Goal: Check status

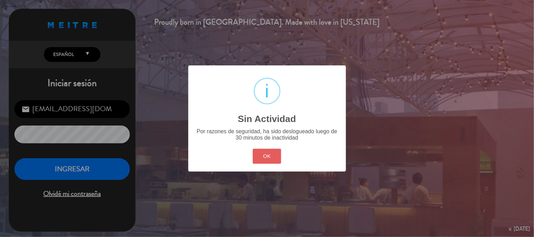
drag, startPoint x: 266, startPoint y: 155, endPoint x: 256, endPoint y: 155, distance: 9.9
click at [265, 154] on button "OK" at bounding box center [267, 156] width 29 height 15
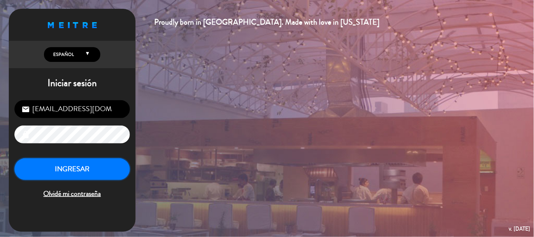
drag, startPoint x: 55, startPoint y: 174, endPoint x: 63, endPoint y: 161, distance: 14.9
click at [62, 163] on button "INGRESAR" at bounding box center [72, 170] width 116 height 22
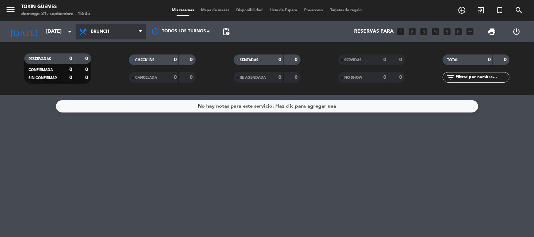
click at [142, 39] on span "Brunch" at bounding box center [111, 31] width 70 height 15
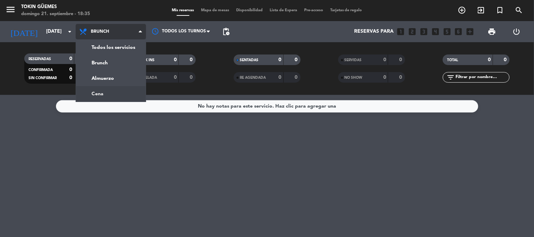
click at [126, 88] on div "menu Tokin Güemes domingo 21. septiembre - 18:35 Mis reservas Mapa de mesas Dis…" at bounding box center [267, 47] width 534 height 95
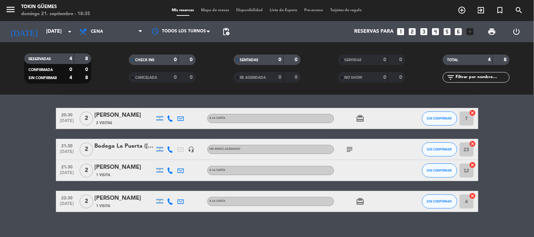
scroll to position [29, 0]
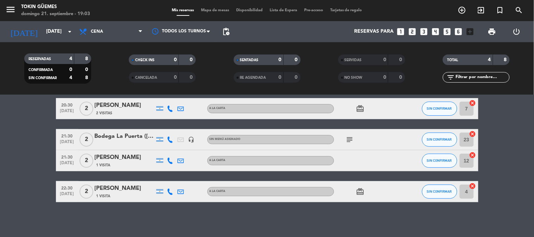
drag, startPoint x: 263, startPoint y: 123, endPoint x: 255, endPoint y: 122, distance: 7.8
click at [263, 122] on div "20:30 sep. 21 2 Mercedes Riera 2 Visitas A LA CARTA card_giftcard SIN CONFIRMAR…" at bounding box center [267, 150] width 423 height 104
